Goal: Task Accomplishment & Management: Use online tool/utility

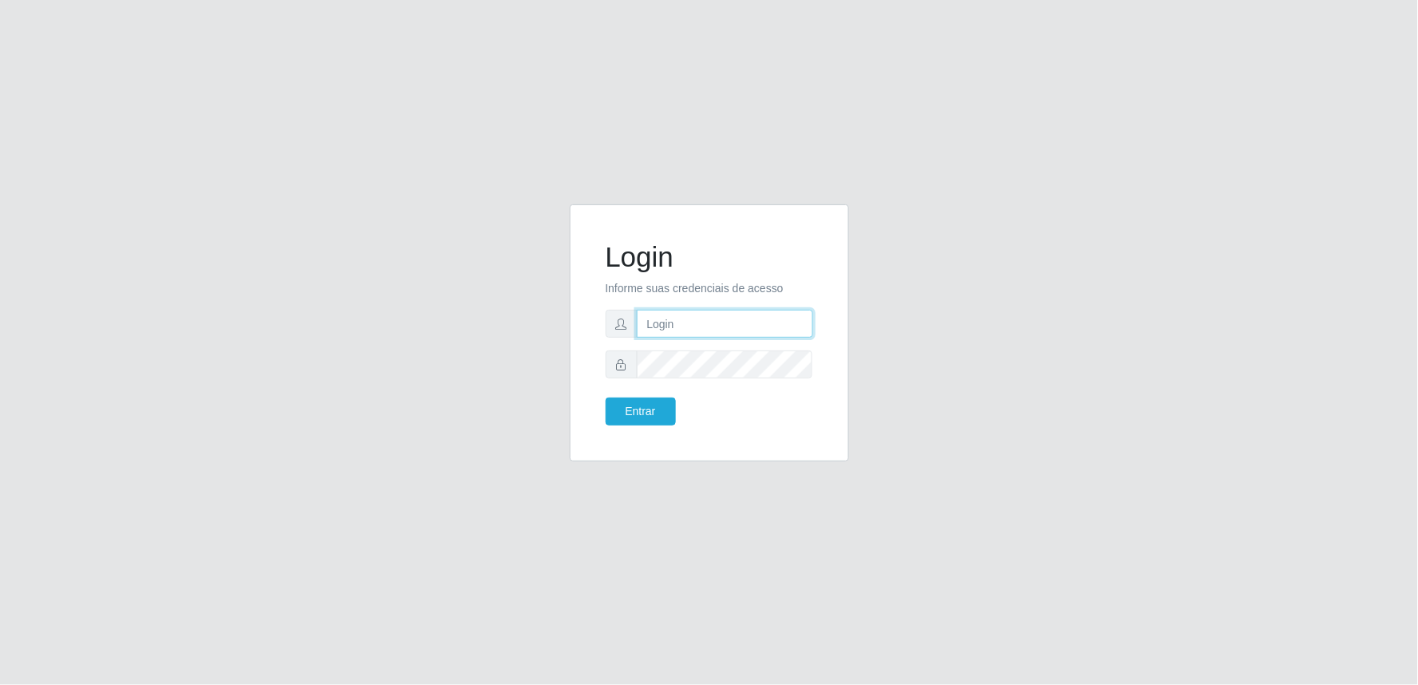
click at [778, 324] on input "text" at bounding box center [725, 324] width 176 height 28
click at [740, 330] on input "text" at bounding box center [725, 324] width 176 height 28
click at [808, 327] on input "[EMAIL_ADDRESS][PERSON_NAME][DOMAIN_NAME]" at bounding box center [725, 324] width 176 height 28
click at [769, 326] on input "[DOMAIN_NAME]" at bounding box center [725, 324] width 176 height 28
type input "m"
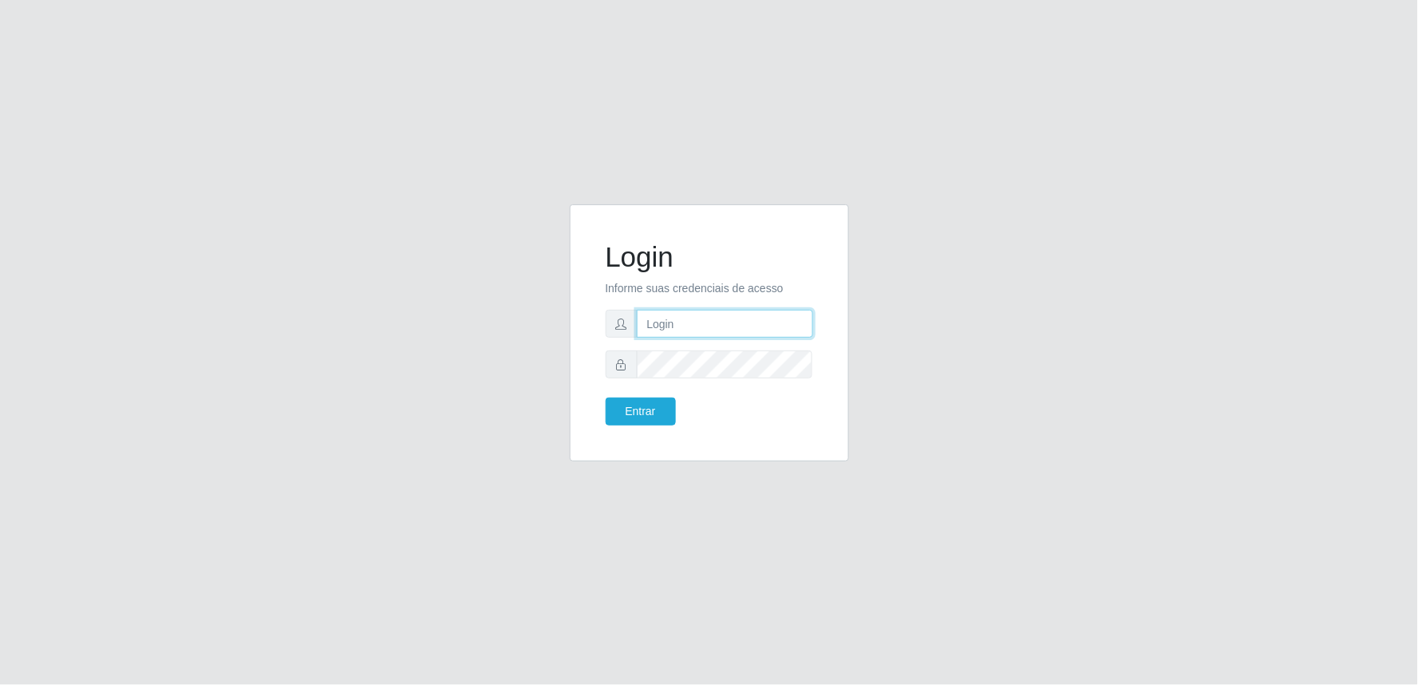
click at [729, 332] on input "text" at bounding box center [725, 324] width 176 height 28
type input "[EMAIL_ADDRESS][PERSON_NAME][DOMAIN_NAME]"
click at [653, 405] on button "Entrar" at bounding box center [641, 411] width 70 height 28
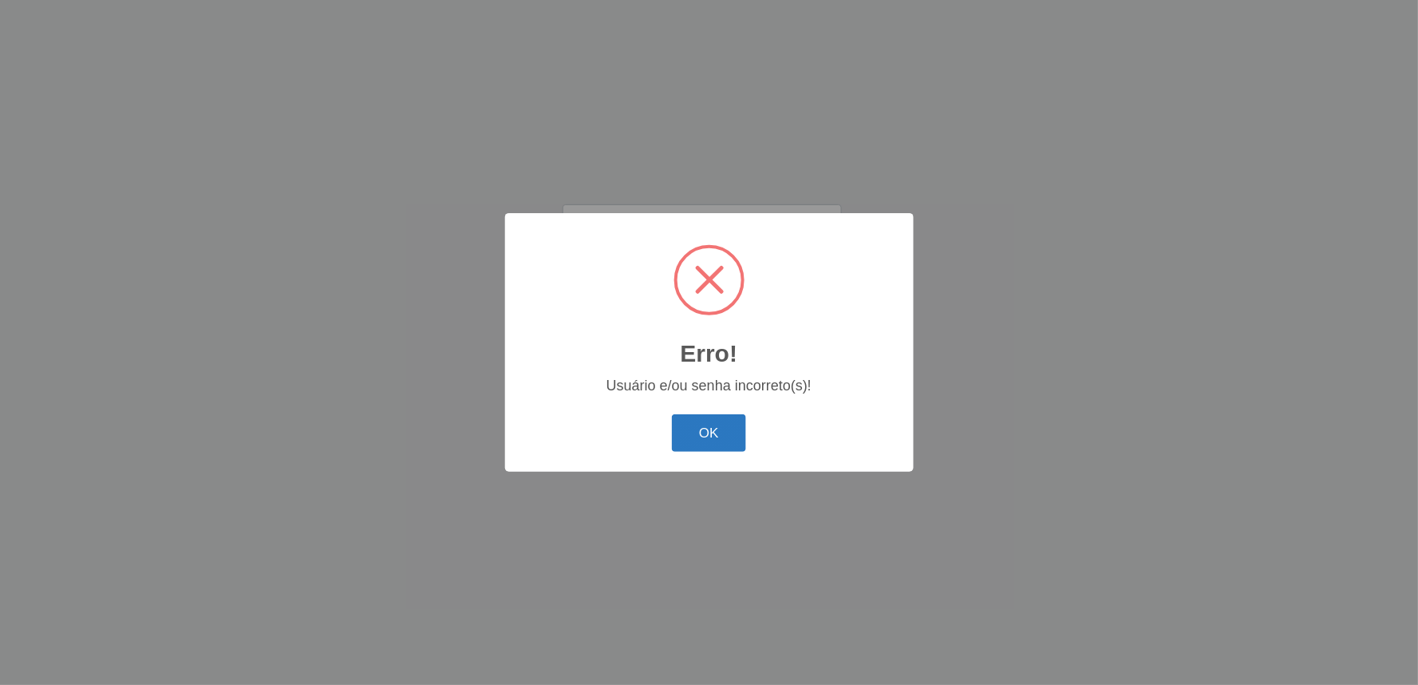
click at [702, 425] on button "OK" at bounding box center [709, 433] width 74 height 38
